Goal: Information Seeking & Learning: Compare options

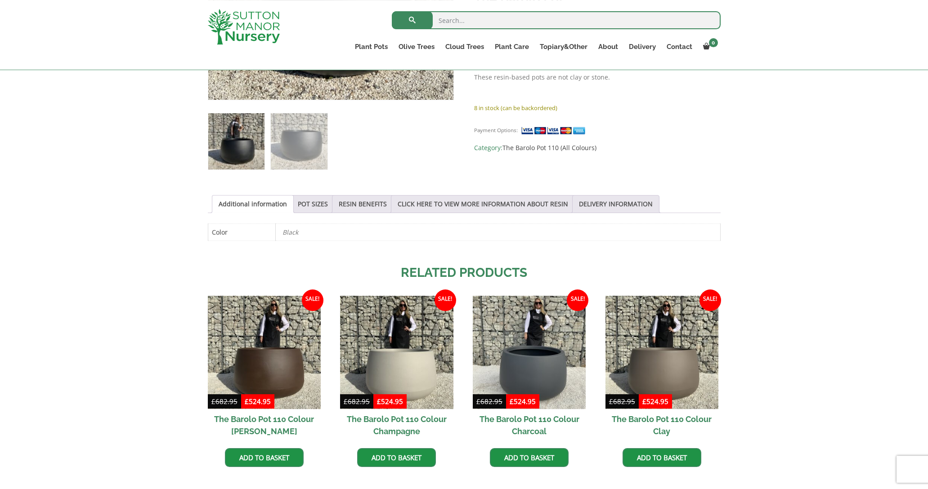
scroll to position [374, 0]
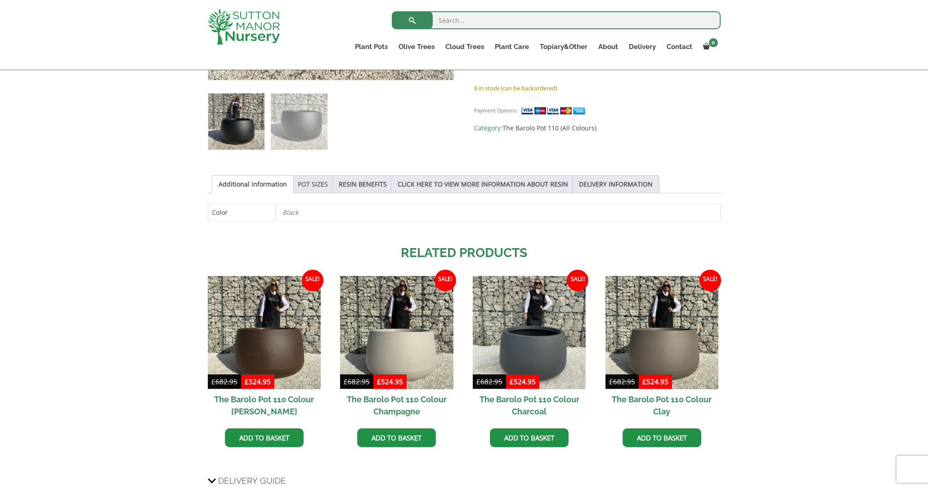
click at [312, 184] on link "POT SIZES" at bounding box center [313, 184] width 30 height 17
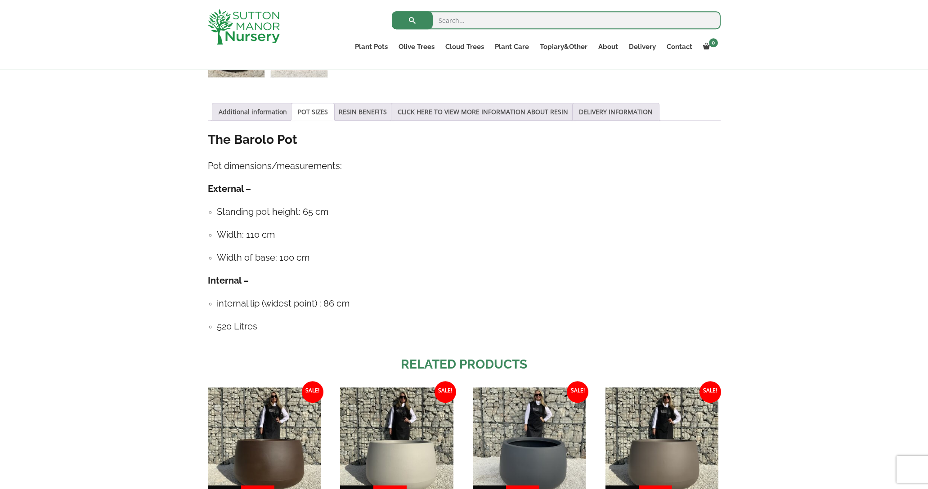
scroll to position [410, 0]
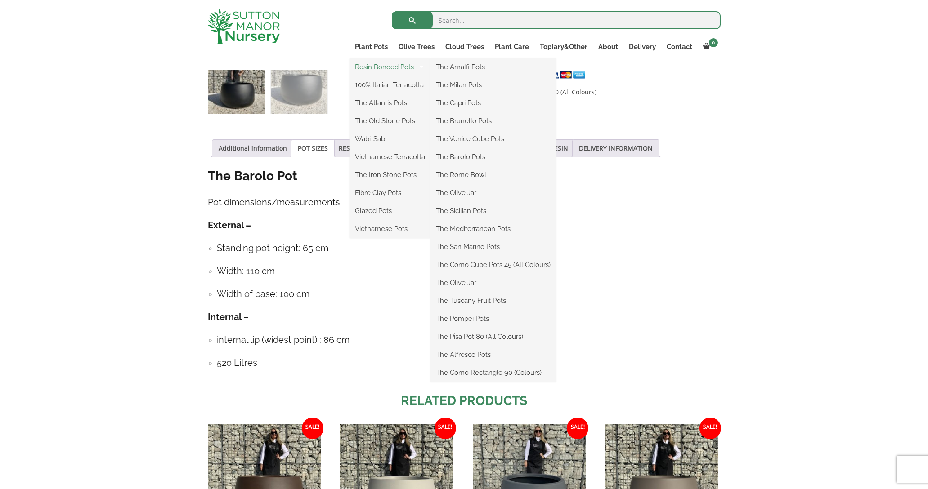
click at [378, 69] on link "Resin Bonded Pots" at bounding box center [389, 66] width 81 height 13
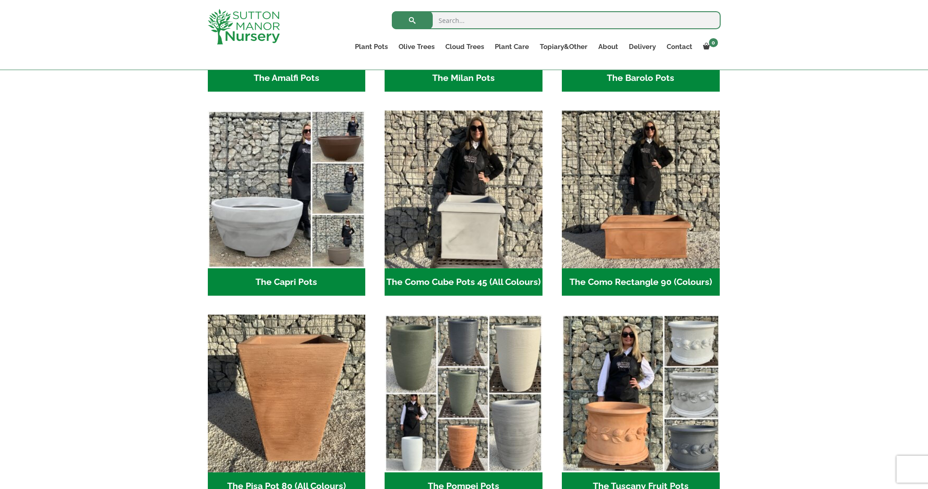
scroll to position [504, 0]
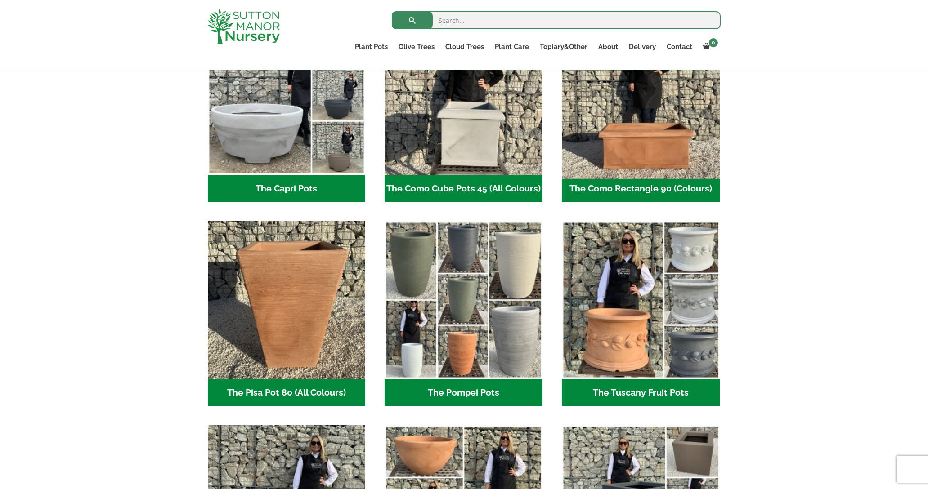
click at [635, 166] on img "Visit product category The Como Rectangle 90 (Colours)" at bounding box center [641, 96] width 166 height 166
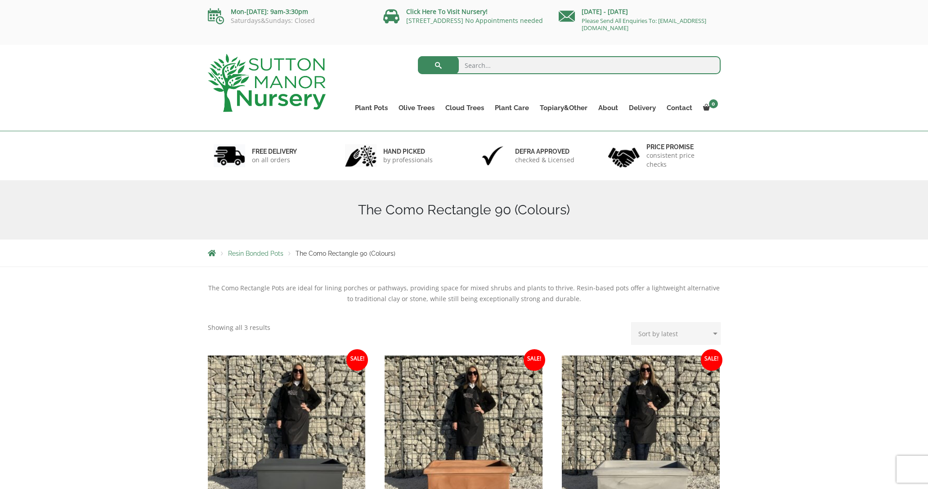
scroll to position [236, 0]
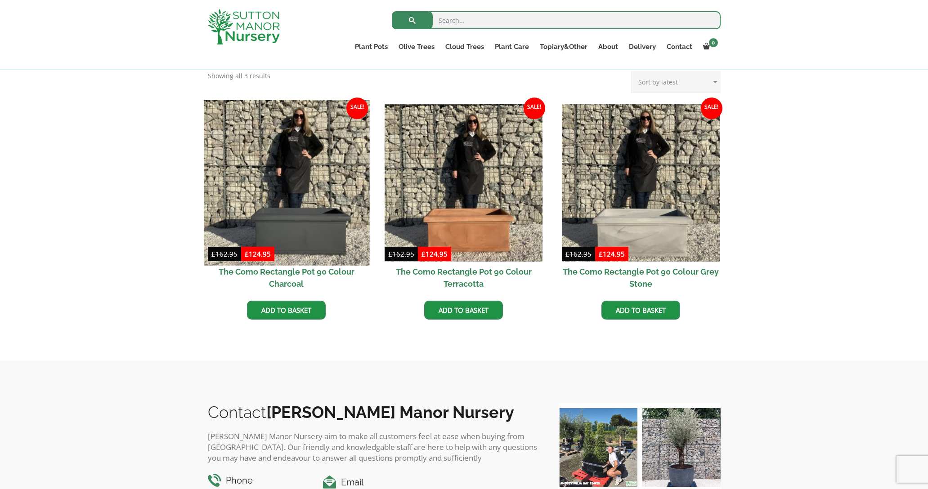
click at [304, 224] on img at bounding box center [287, 183] width 166 height 166
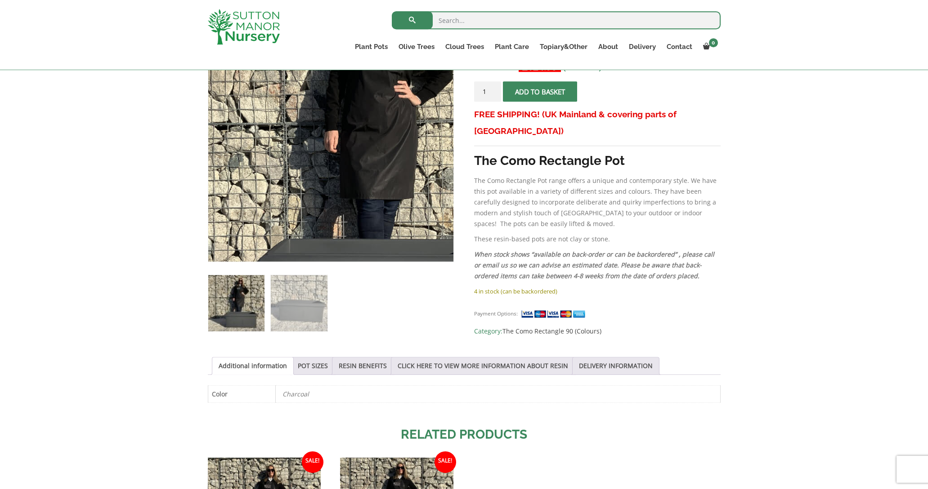
scroll to position [245, 0]
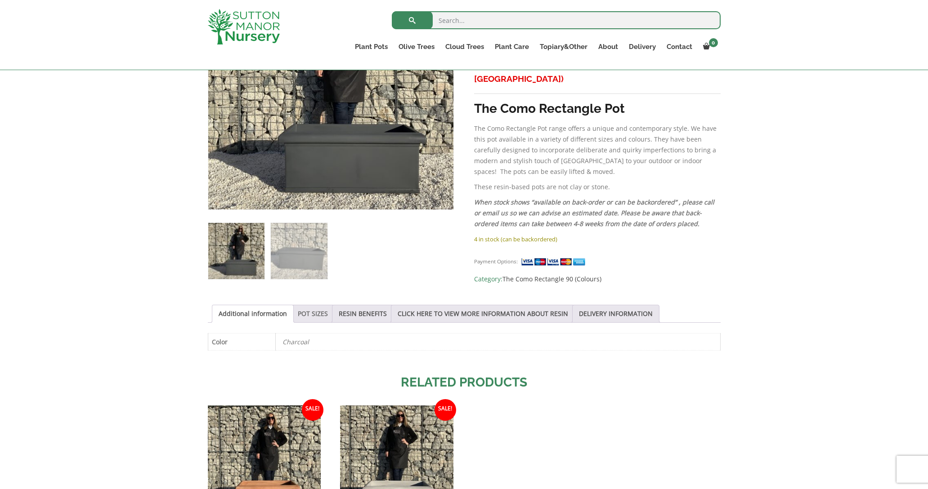
click at [320, 316] on link "POT SIZES" at bounding box center [313, 313] width 30 height 17
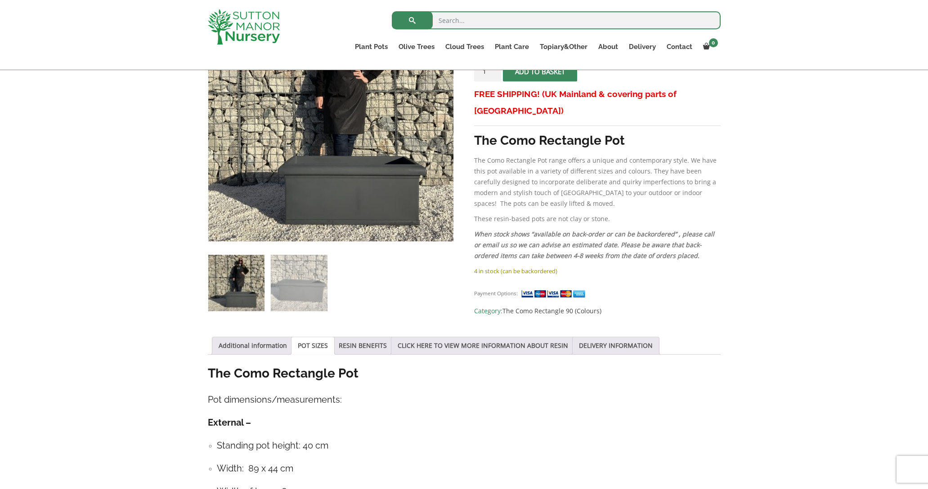
scroll to position [209, 0]
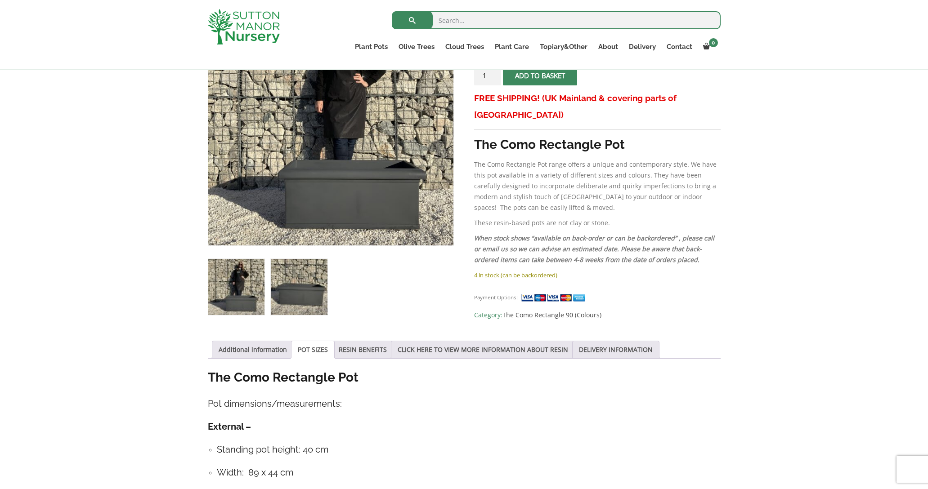
click at [303, 296] on img at bounding box center [299, 287] width 56 height 56
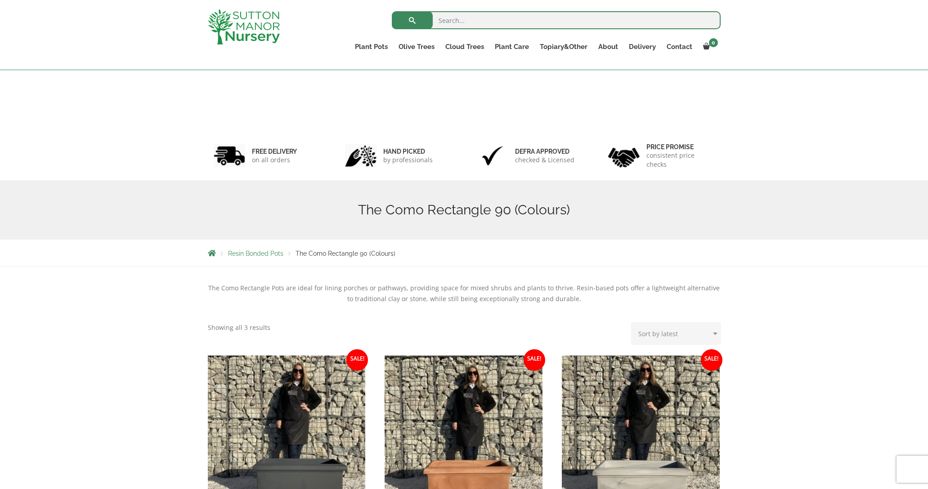
scroll to position [236, 0]
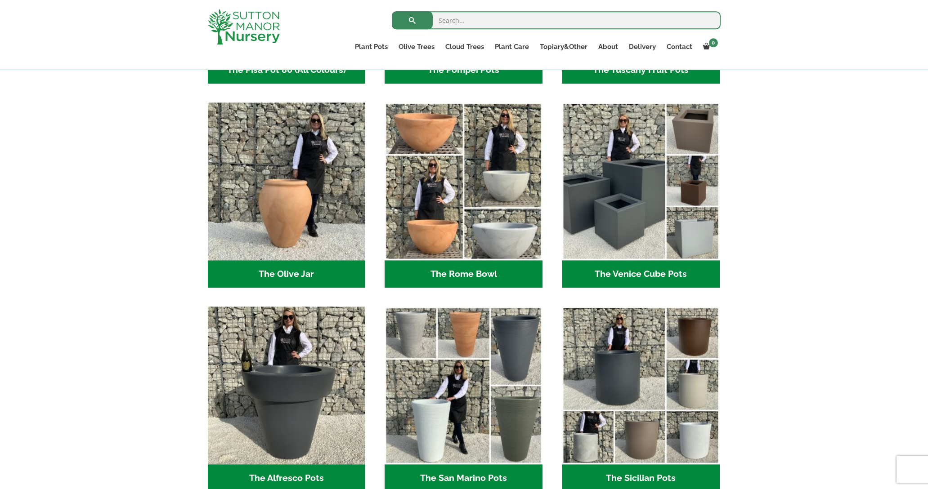
scroll to position [876, 0]
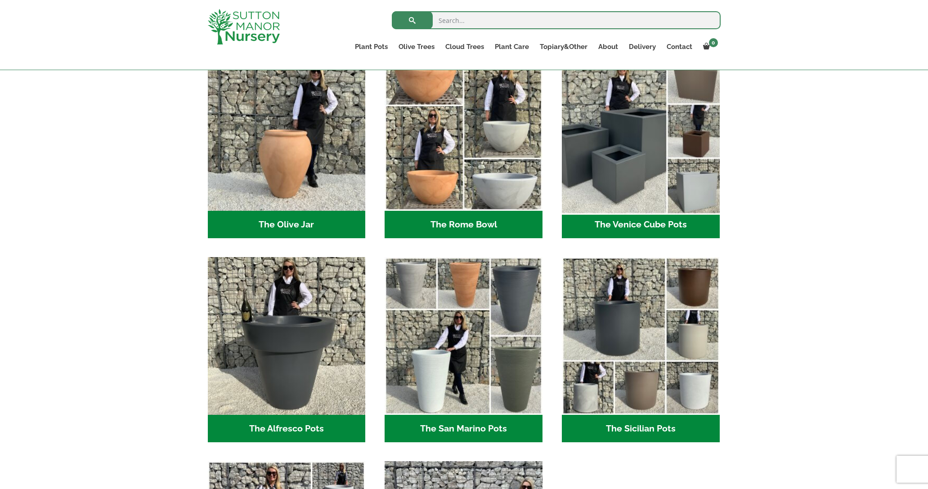
click at [611, 186] on img "Visit product category The Venice Cube Pots" at bounding box center [641, 132] width 166 height 166
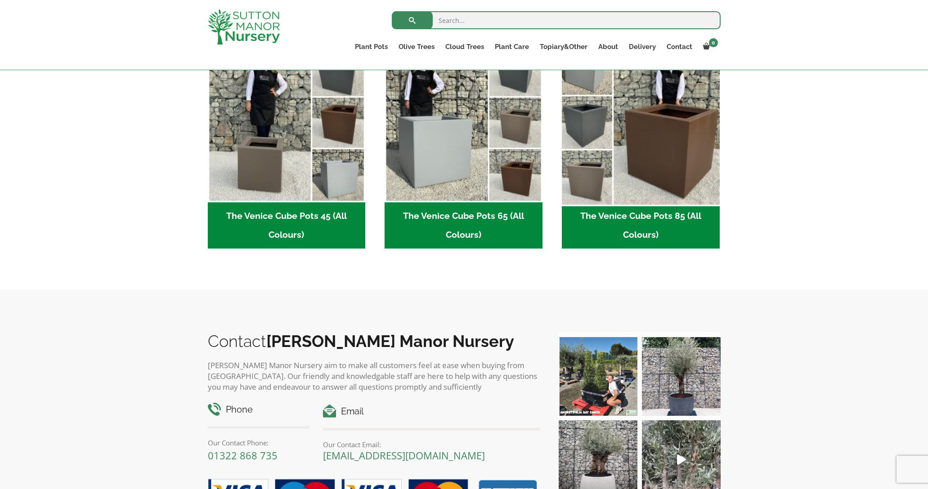
scroll to position [257, 0]
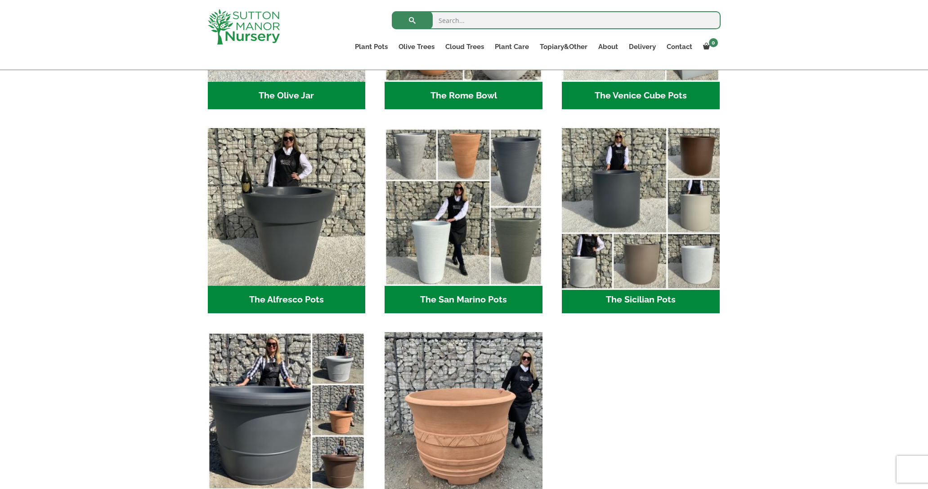
scroll to position [990, 0]
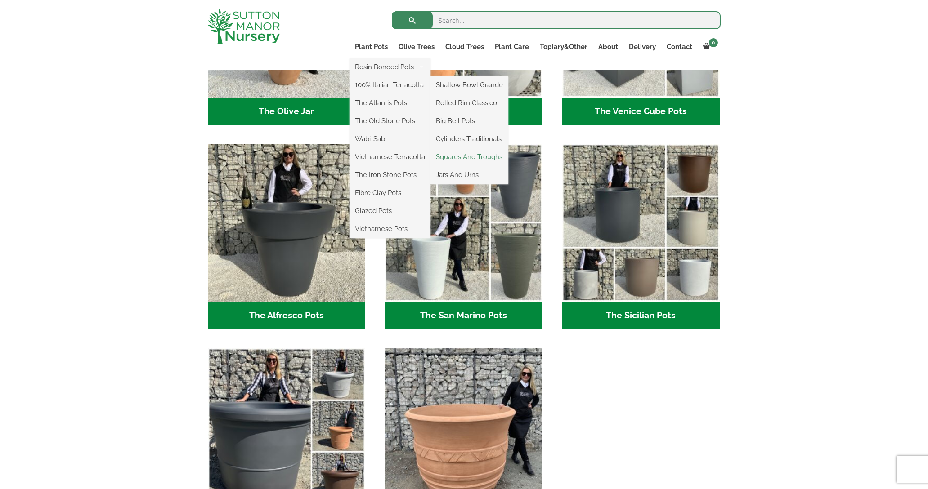
click at [481, 159] on link "Squares And Troughs" at bounding box center [469, 156] width 78 height 13
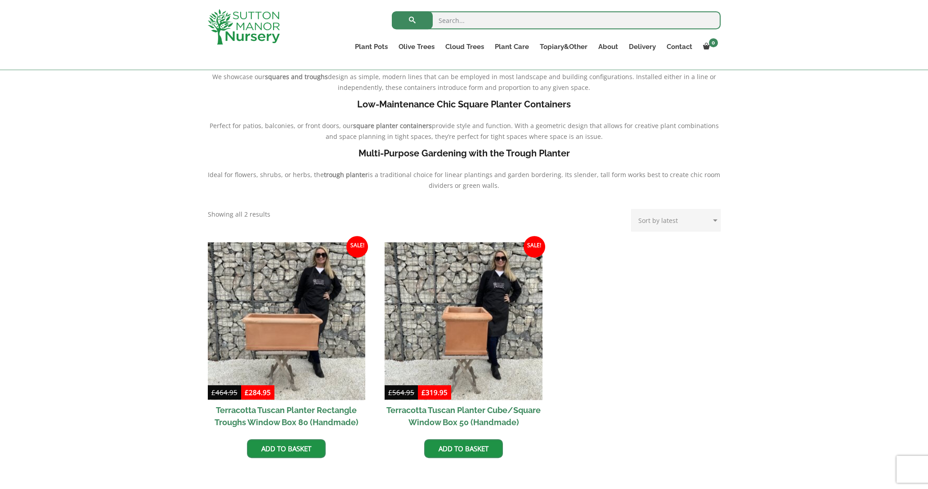
scroll to position [403, 0]
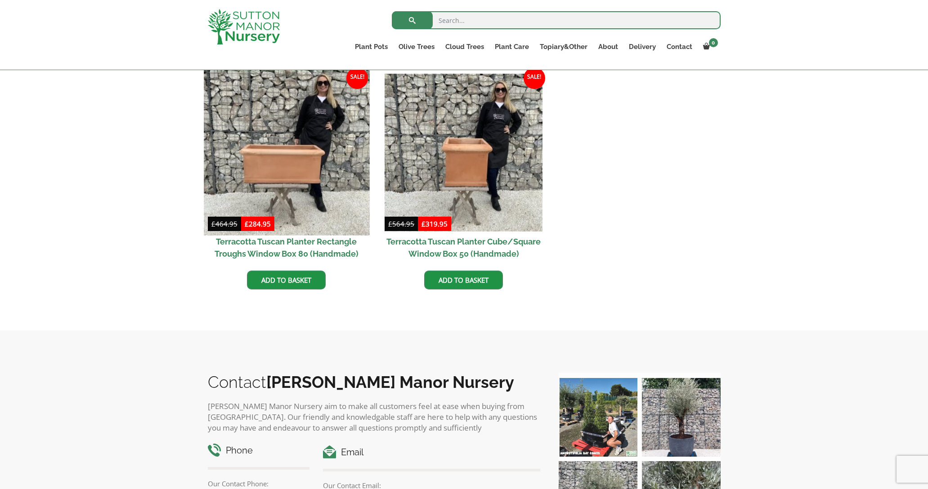
click at [302, 202] on img at bounding box center [287, 153] width 166 height 166
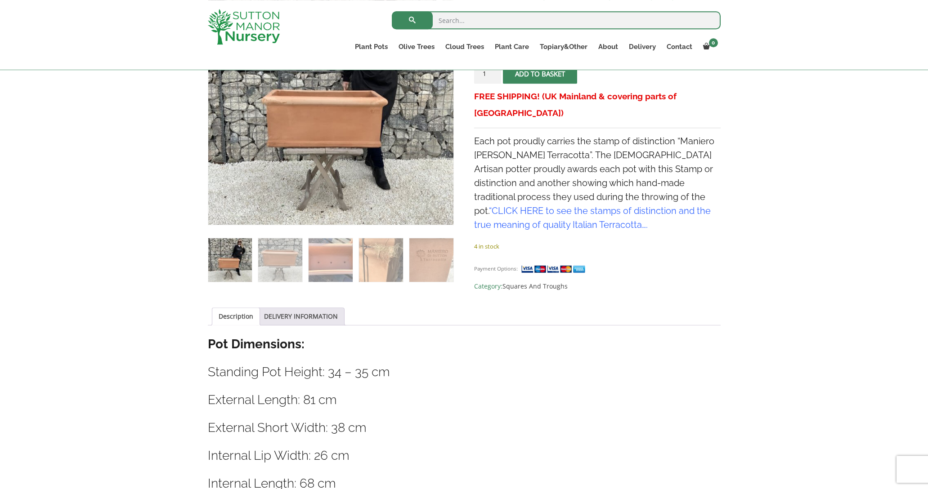
scroll to position [229, 0]
click at [430, 262] on img at bounding box center [431, 261] width 44 height 44
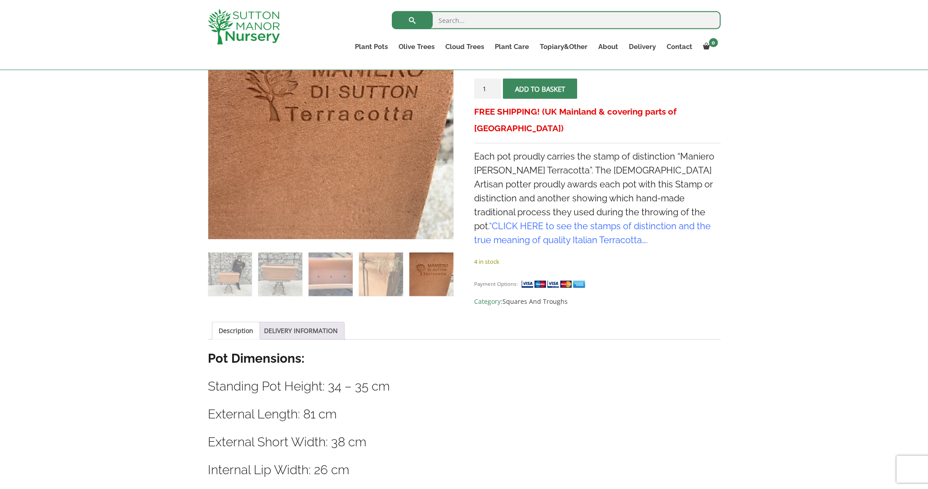
scroll to position [200, 0]
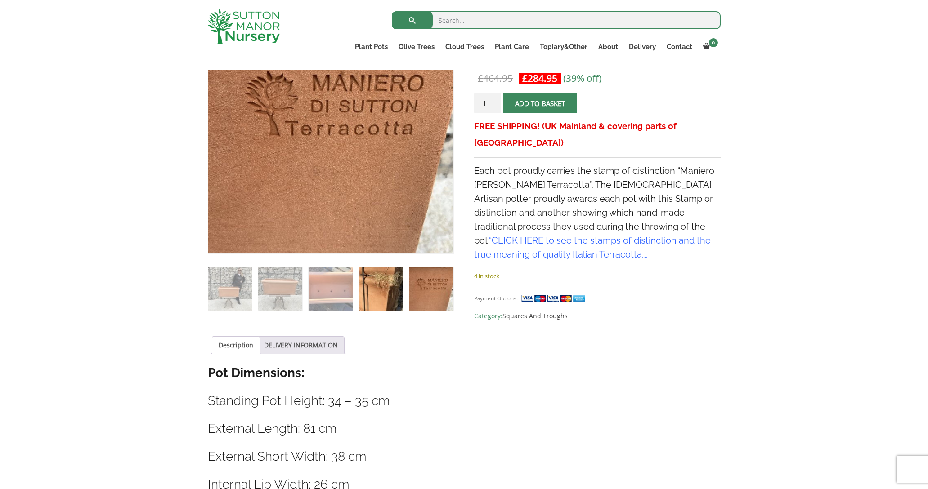
click at [385, 283] on img at bounding box center [381, 289] width 44 height 44
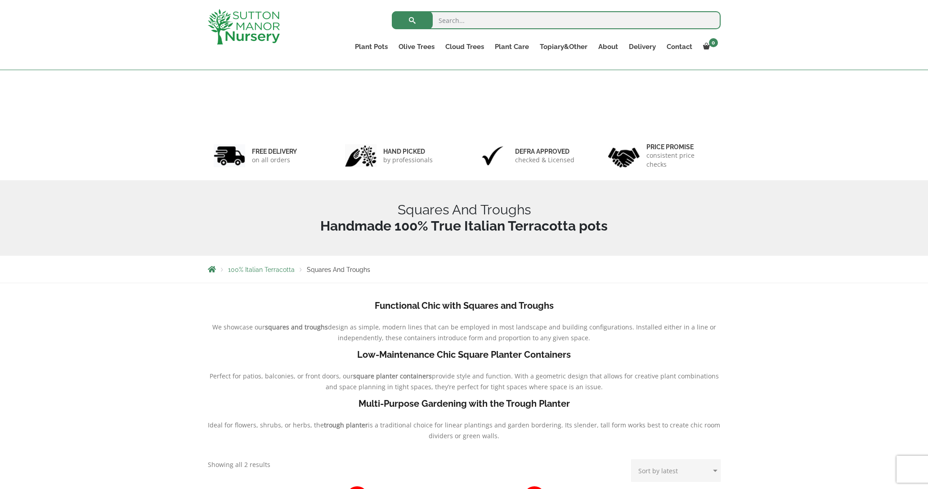
scroll to position [403, 0]
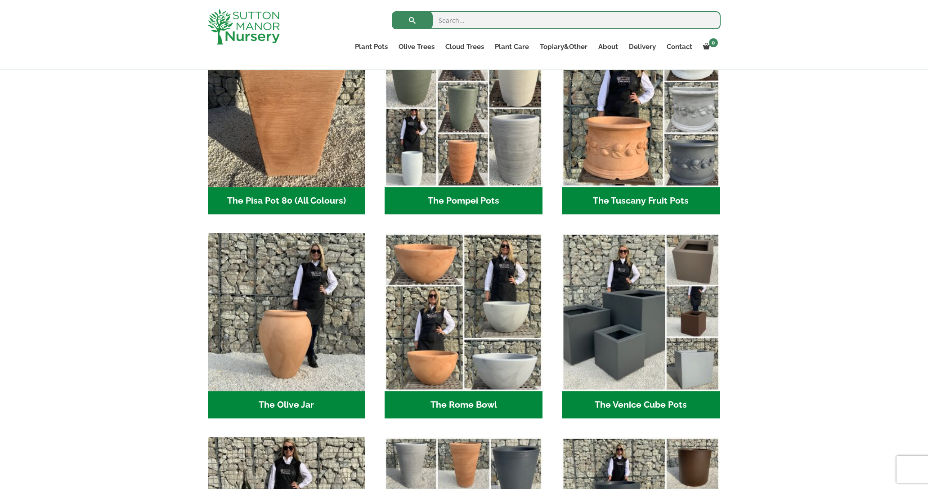
scroll to position [594, 0]
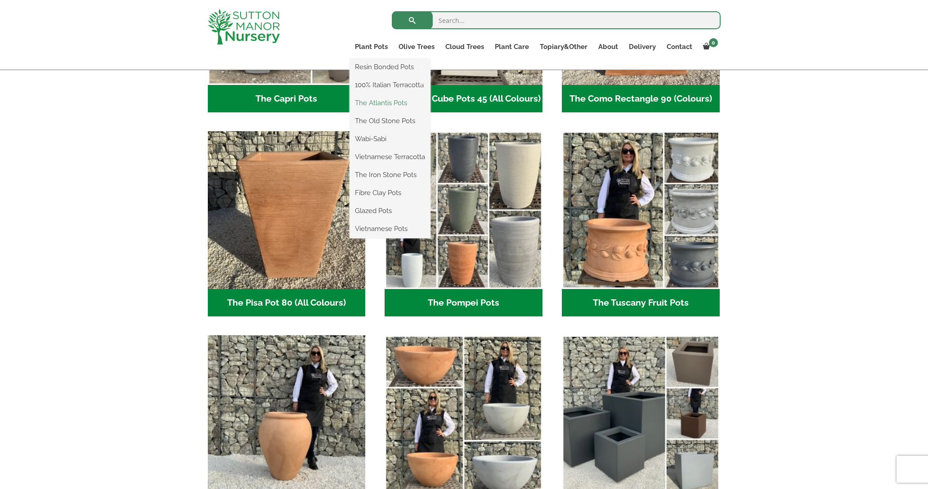
click at [378, 104] on link "The Atlantis Pots" at bounding box center [389, 102] width 81 height 13
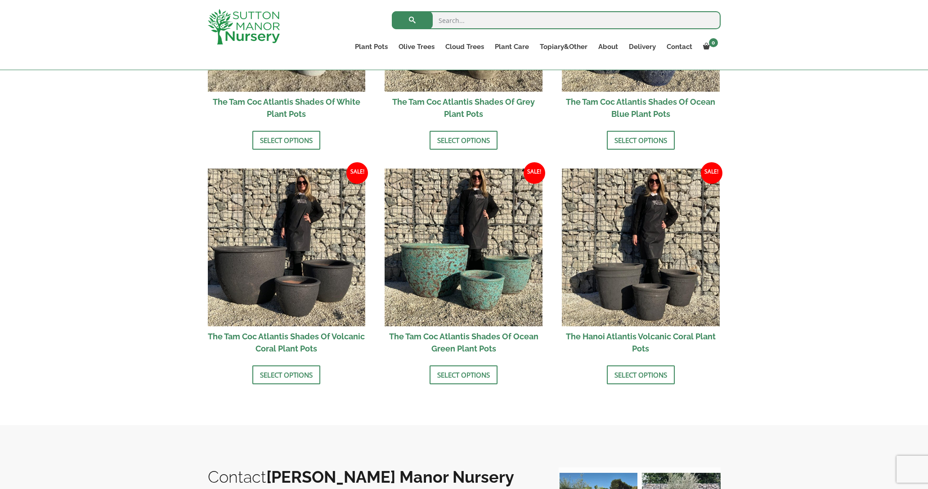
scroll to position [533, 0]
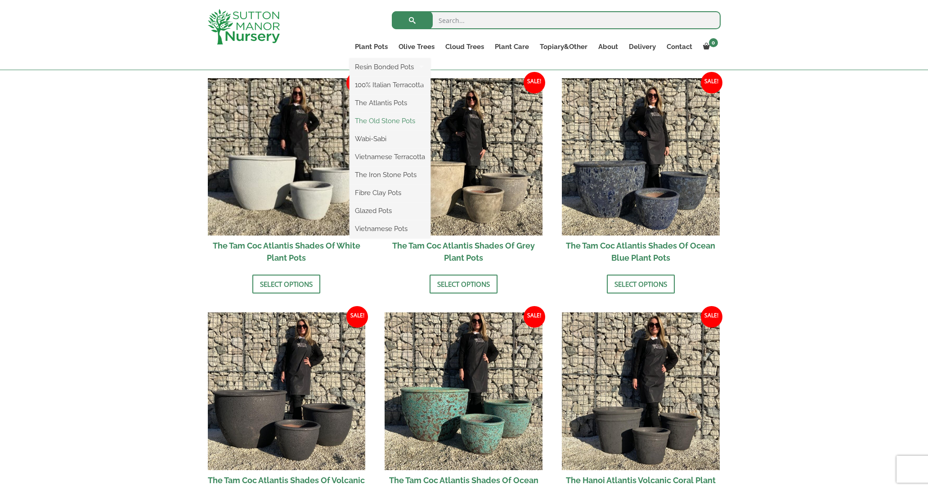
click at [386, 121] on link "The Old Stone Pots" at bounding box center [389, 120] width 81 height 13
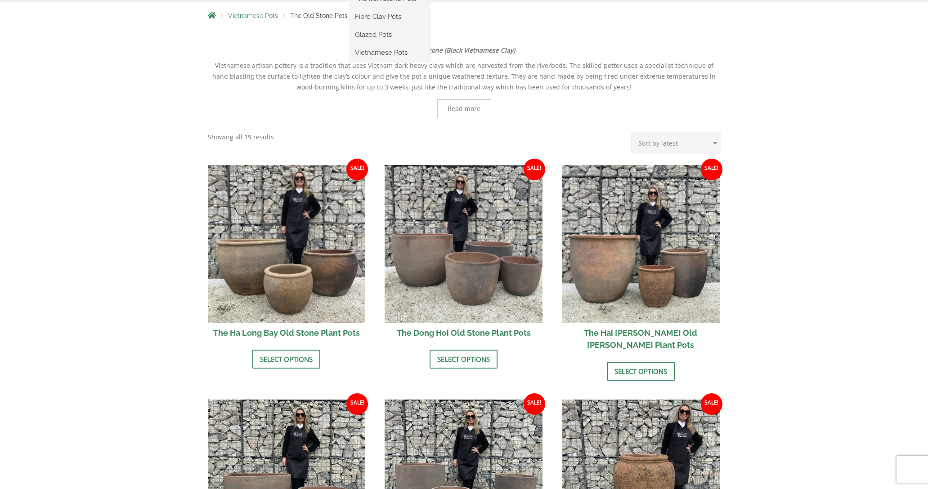
scroll to position [29, 0]
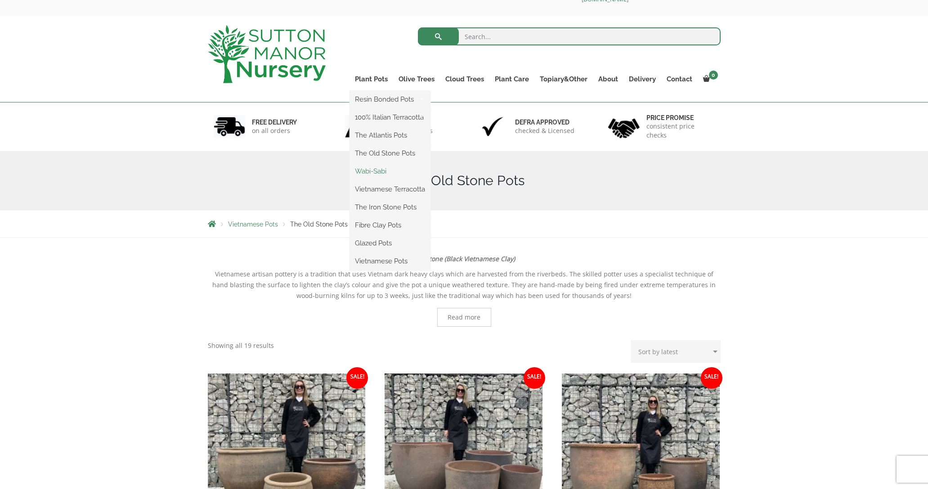
click at [380, 170] on link "Wabi-Sabi" at bounding box center [389, 171] width 81 height 13
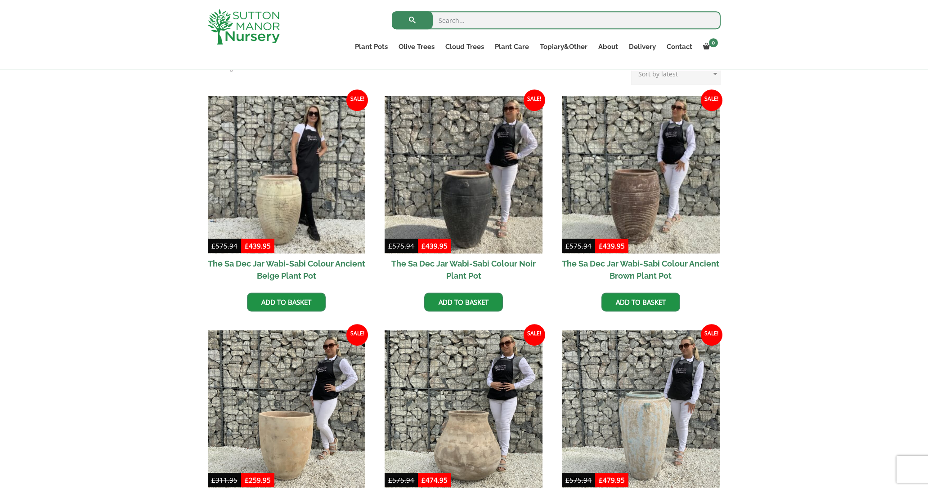
scroll to position [187, 0]
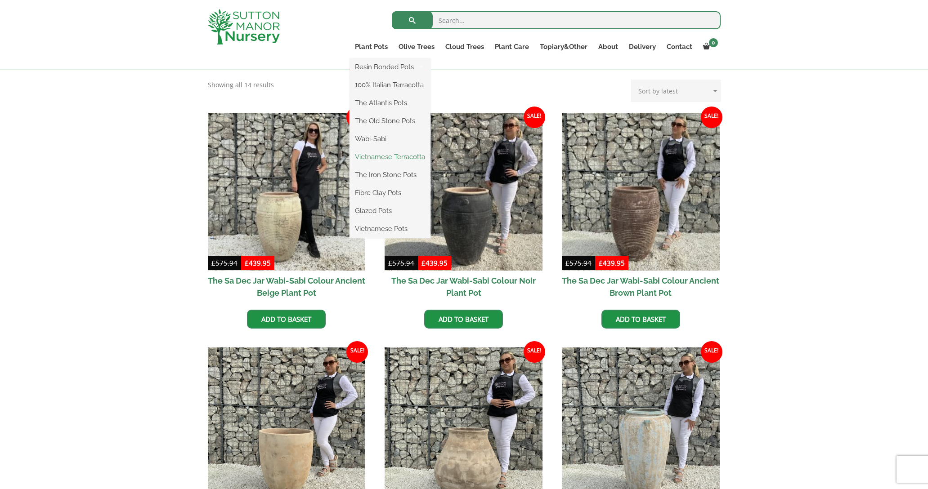
click at [381, 158] on link "Vietnamese Terracotta" at bounding box center [389, 156] width 81 height 13
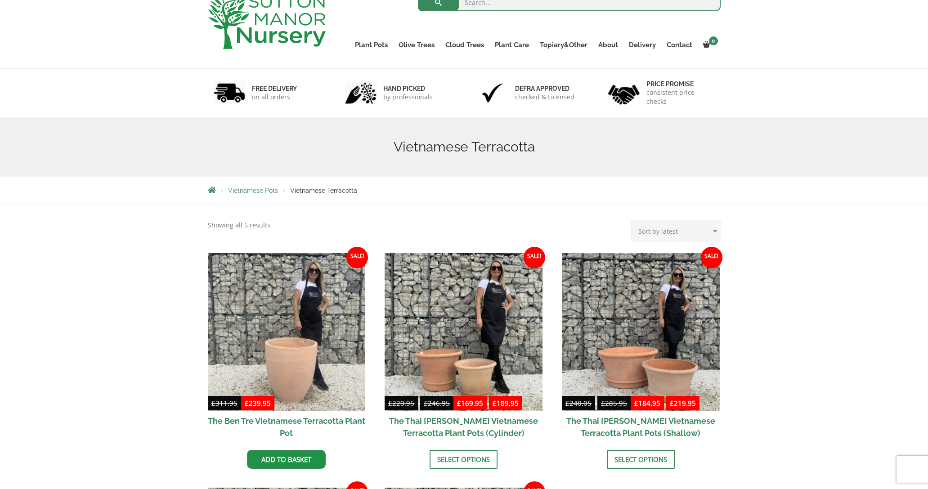
scroll to position [3, 0]
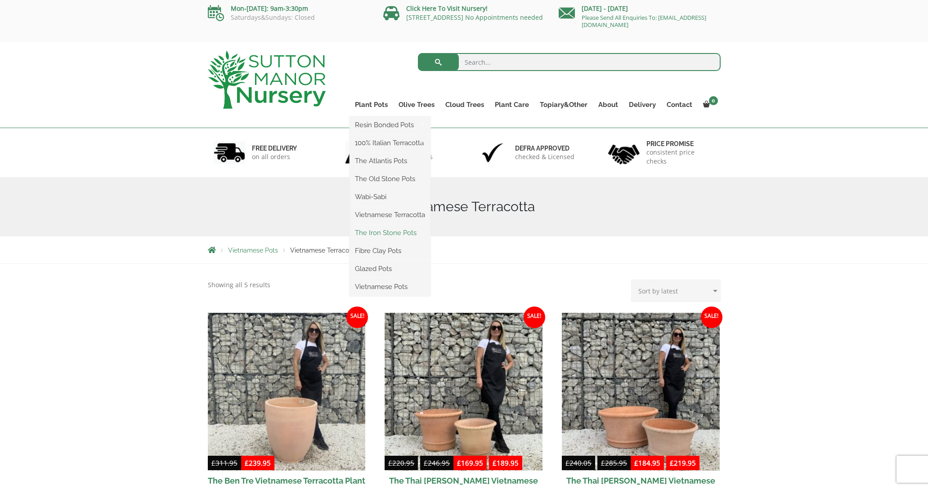
click at [390, 233] on link "The Iron Stone Pots" at bounding box center [389, 232] width 81 height 13
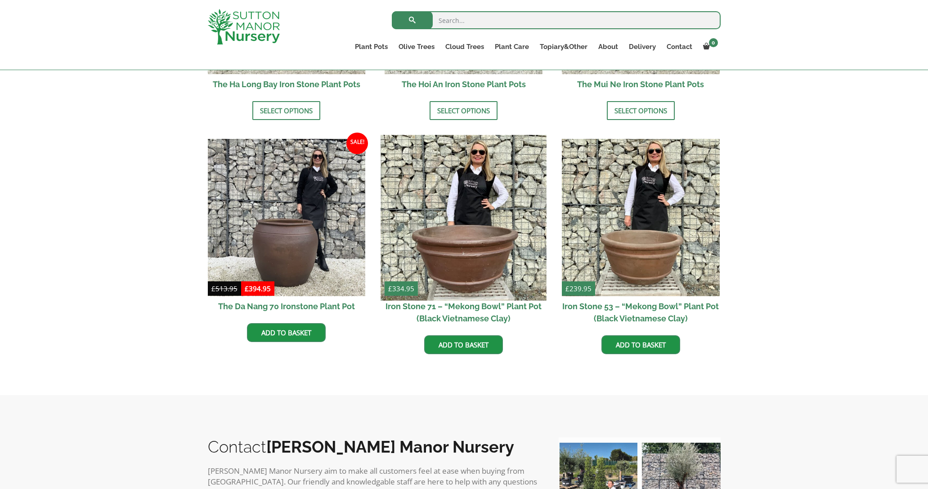
scroll to position [338, 0]
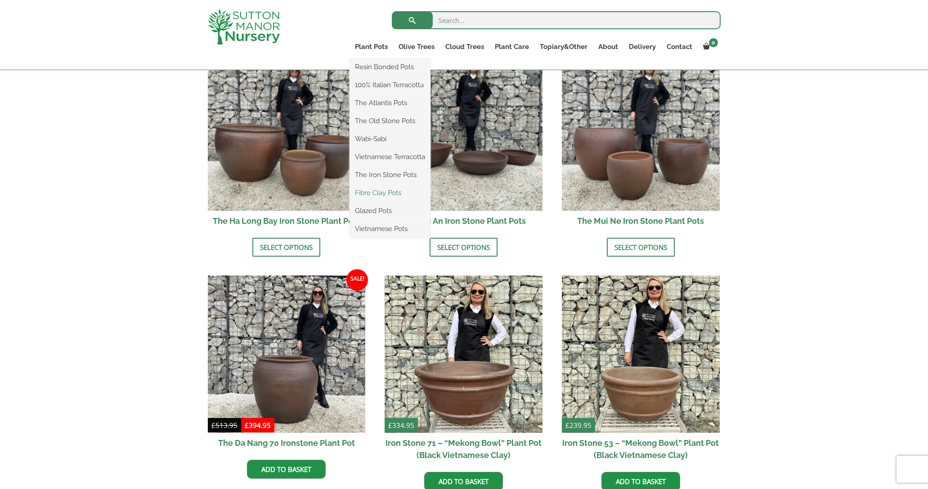
click at [377, 197] on link "Fibre Clay Pots" at bounding box center [389, 192] width 81 height 13
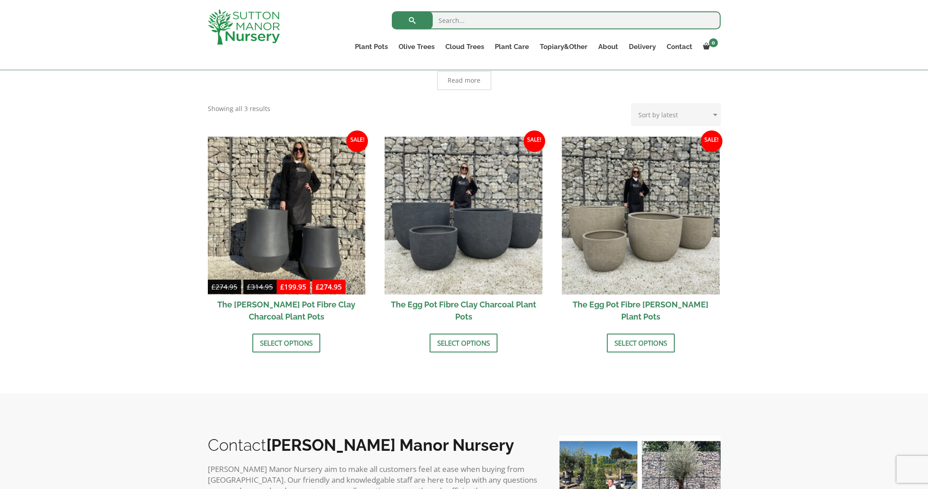
scroll to position [158, 0]
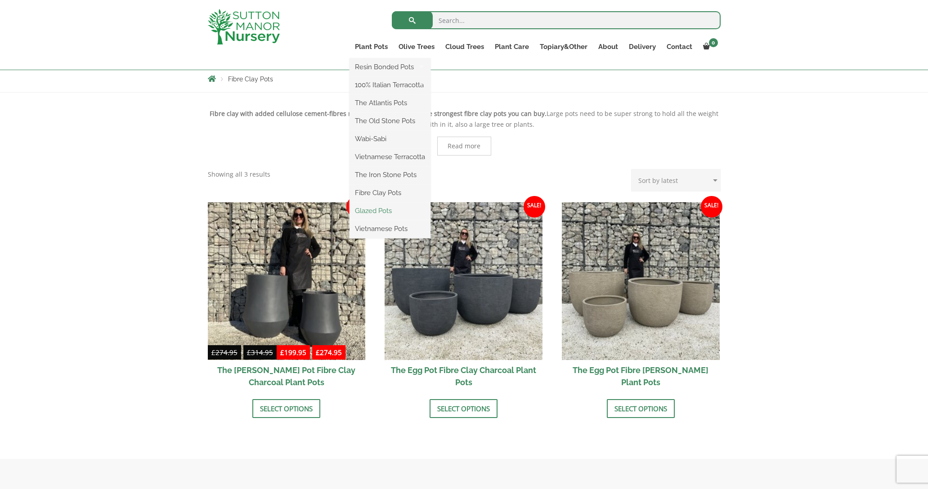
click at [383, 208] on link "Glazed Pots" at bounding box center [389, 210] width 81 height 13
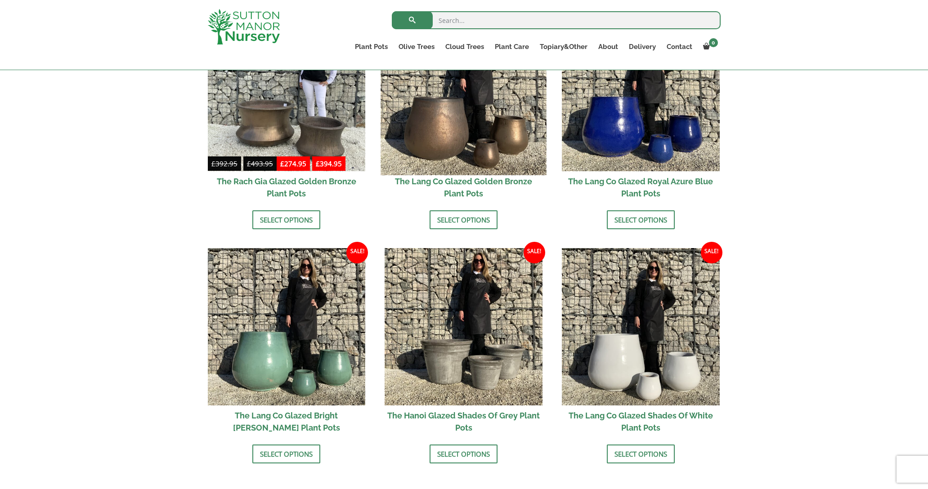
scroll to position [662, 0]
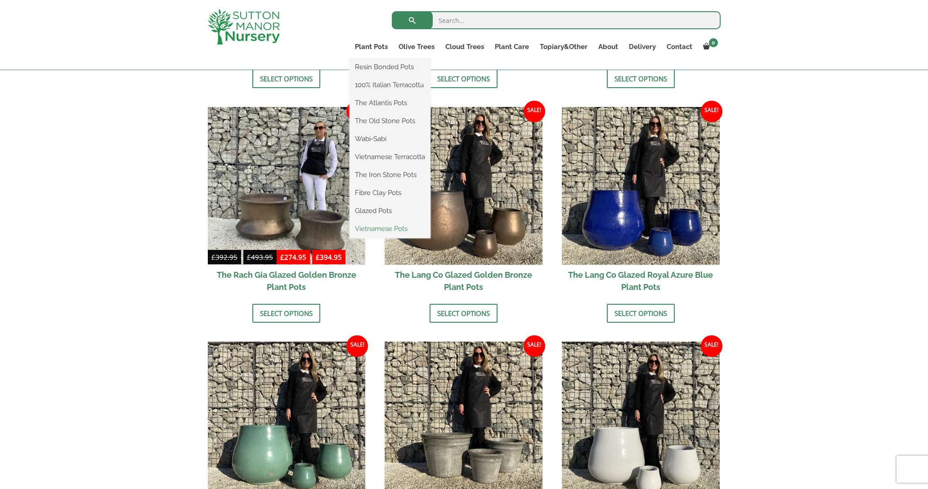
click at [380, 228] on link "Vietnamese Pots" at bounding box center [389, 228] width 81 height 13
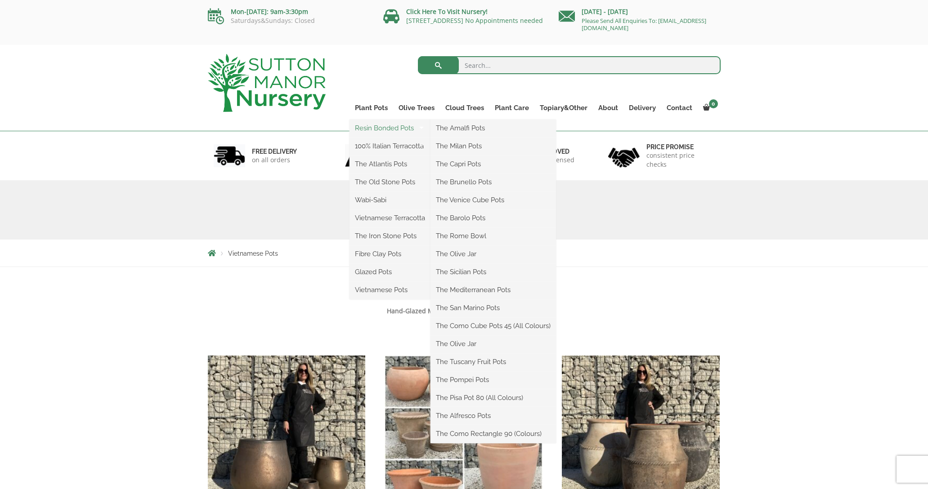
click at [380, 129] on link "Resin Bonded Pots" at bounding box center [389, 127] width 81 height 13
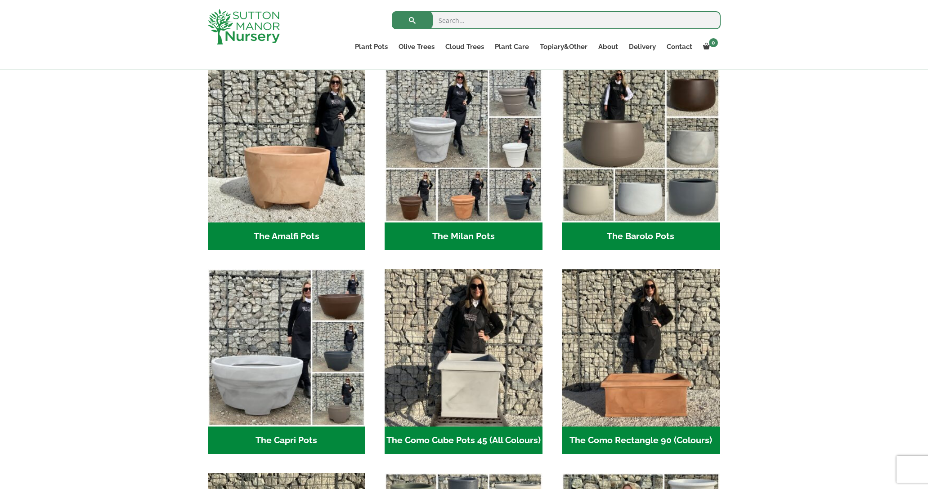
scroll to position [381, 0]
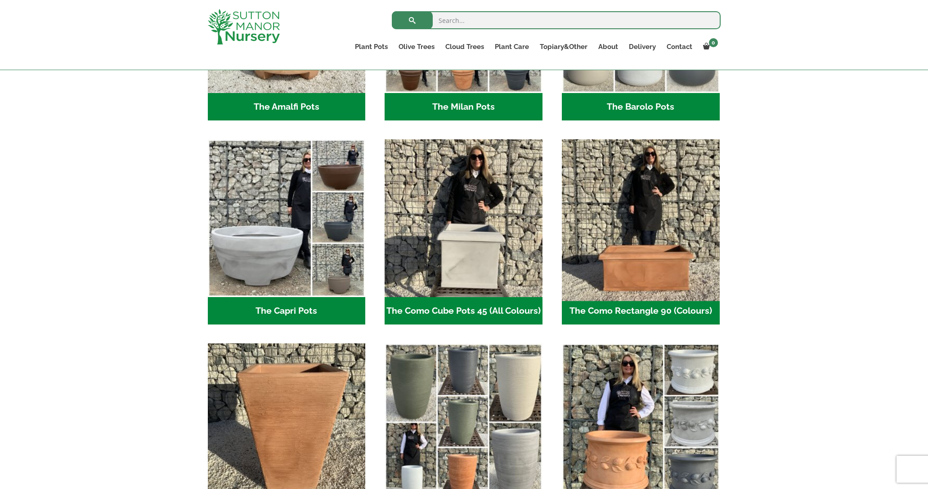
click at [677, 261] on img "Visit product category The Como Rectangle 90 (Colours)" at bounding box center [641, 219] width 166 height 166
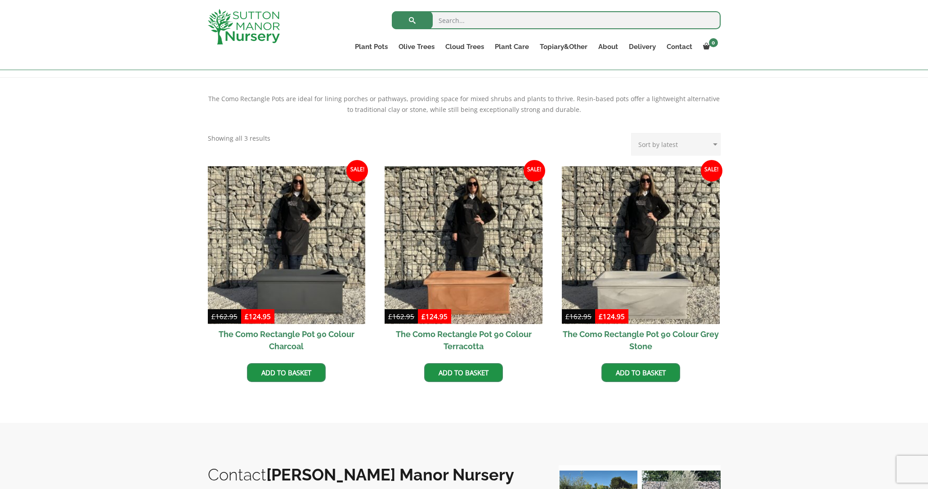
scroll to position [180, 0]
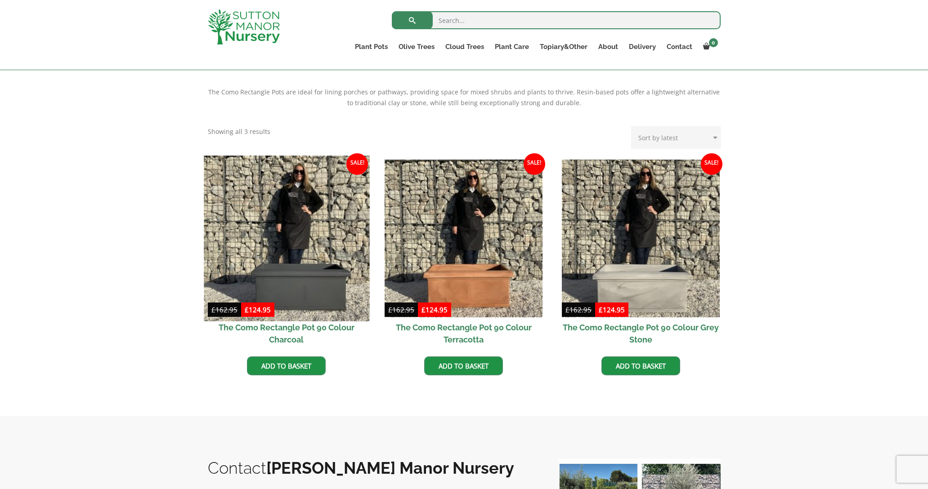
click at [306, 284] on img at bounding box center [287, 239] width 166 height 166
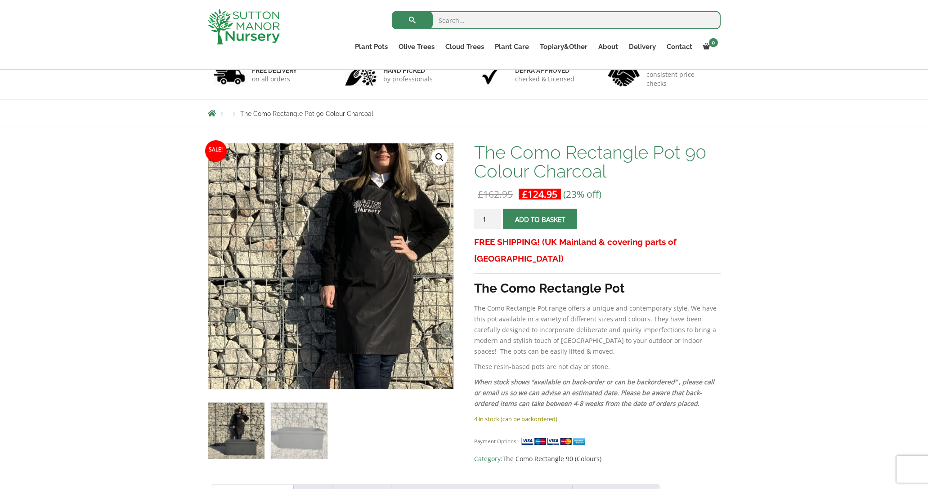
scroll to position [130, 0]
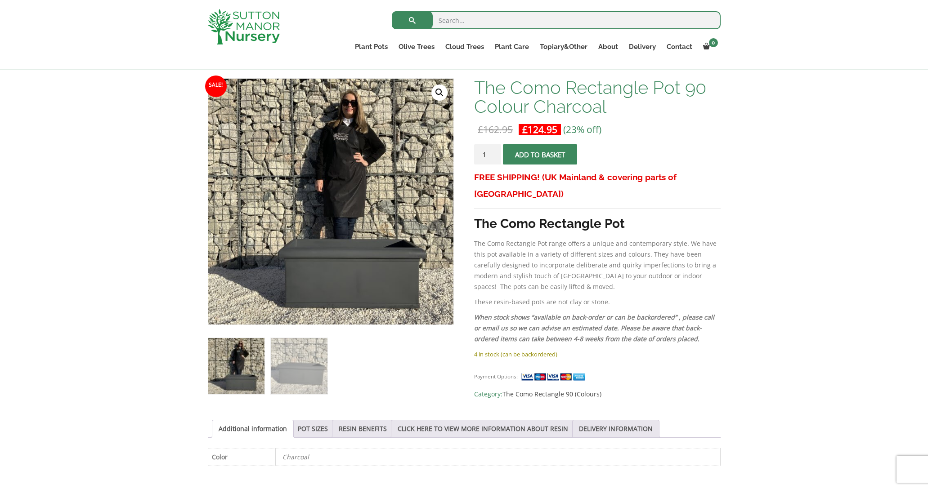
click at [234, 390] on img at bounding box center [236, 366] width 56 height 56
click at [287, 383] on img at bounding box center [299, 366] width 56 height 56
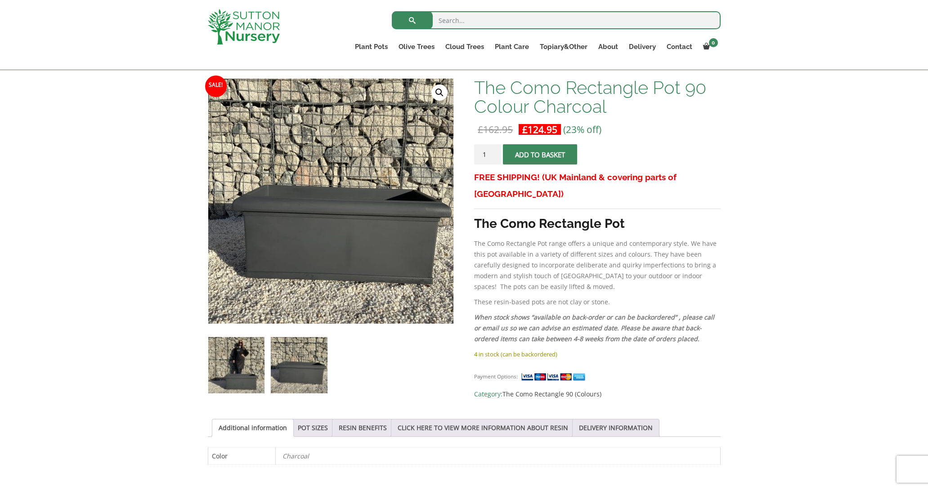
click at [231, 381] on img at bounding box center [236, 365] width 56 height 56
